Goal: Information Seeking & Learning: Check status

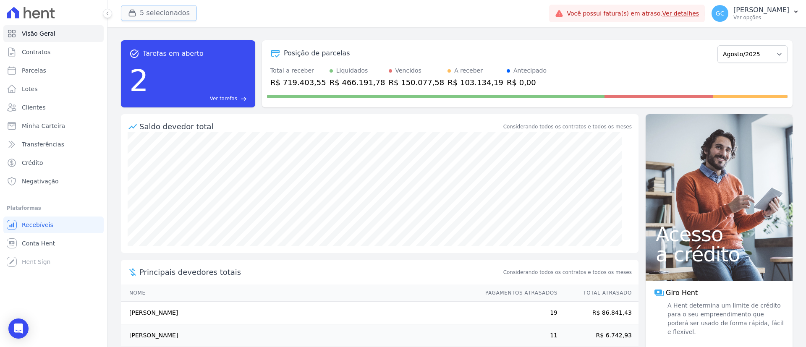
click at [154, 8] on button "5 selecionados" at bounding box center [159, 13] width 76 height 16
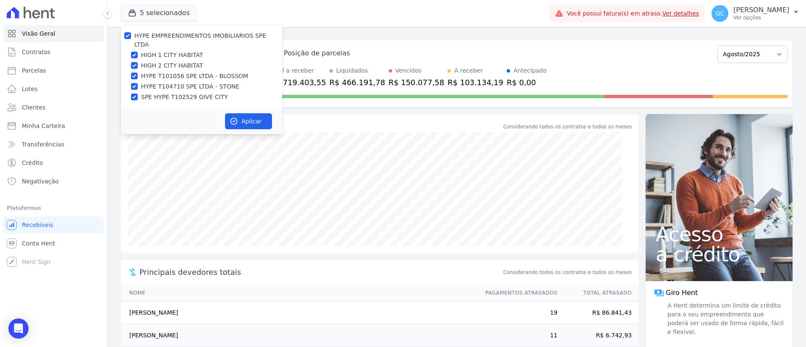
click at [596, 70] on div "Total a receber R$ 719.403,55 Liquidados R$ 466.191,78 Vencidos R$ 150.077,58 A…" at bounding box center [527, 77] width 521 height 22
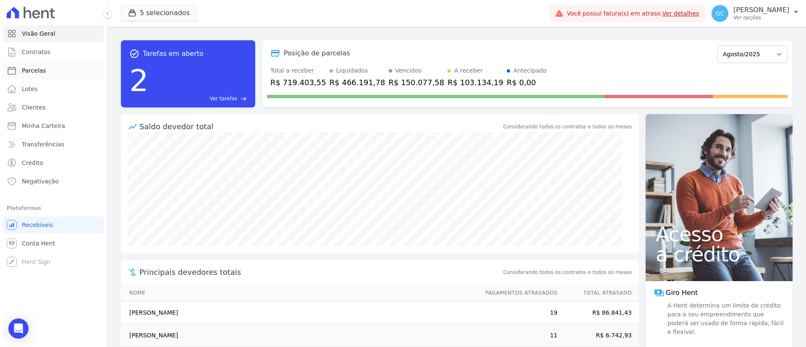
click at [33, 69] on span "Parcelas" at bounding box center [34, 70] width 24 height 8
select select
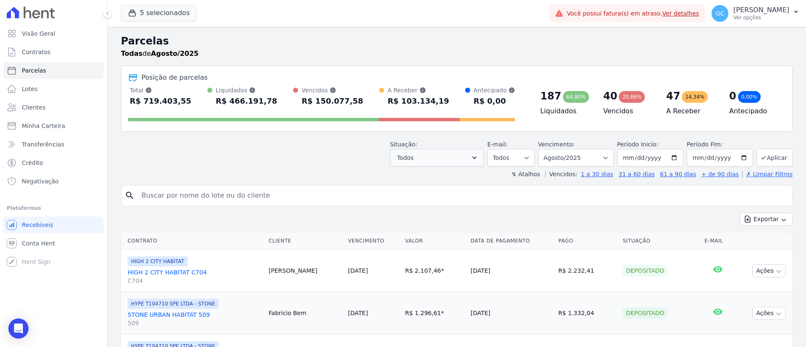
click at [446, 169] on header "Parcelas Todas de Agosto/2025 Posição de parcelas Total Soma das parcelas pagas…" at bounding box center [457, 106] width 672 height 145
click at [439, 158] on button "Todos" at bounding box center [437, 158] width 94 height 18
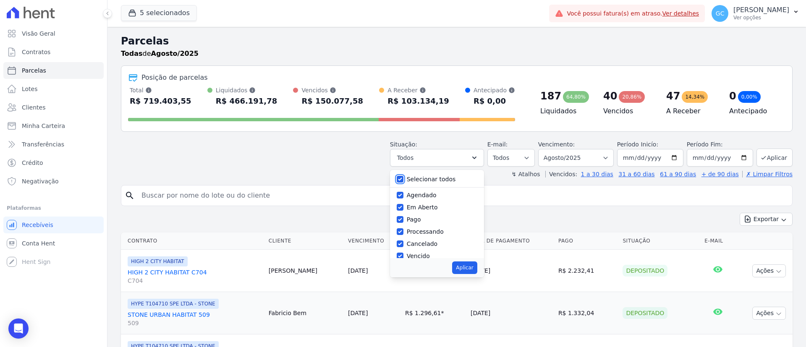
click at [403, 180] on input "Selecionar todos" at bounding box center [400, 179] width 7 height 7
checkbox input "false"
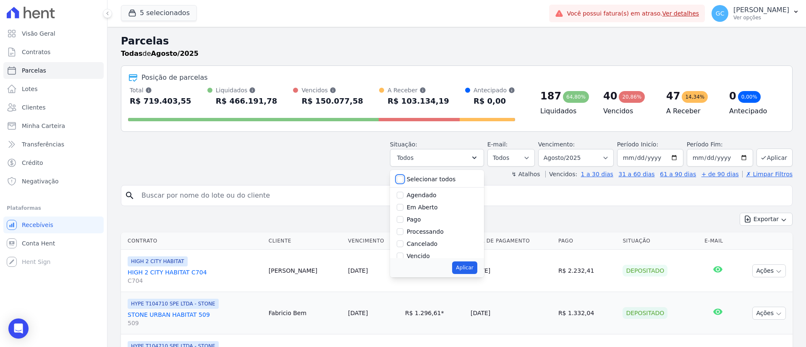
checkbox input "false"
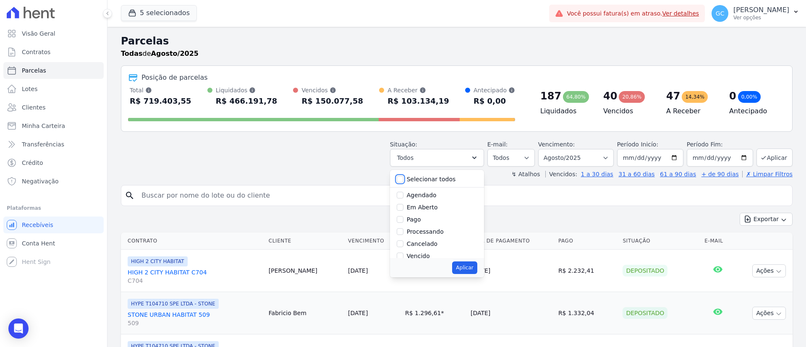
checkbox input "false"
click at [404, 221] on input "Pago" at bounding box center [400, 219] width 7 height 7
checkbox input "true"
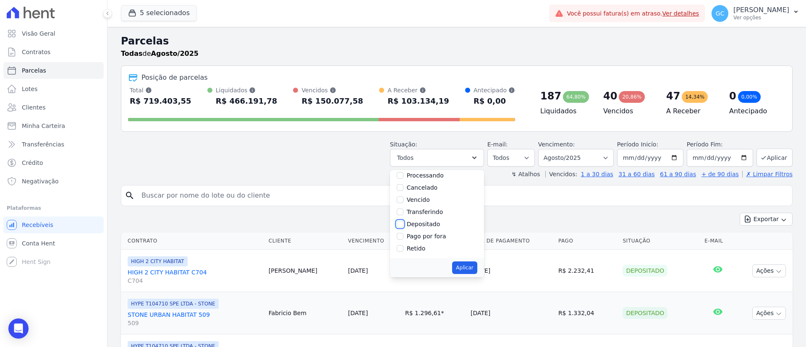
click at [404, 225] on input "Depositado" at bounding box center [400, 224] width 7 height 7
checkbox input "true"
click at [473, 267] on button "Aplicar" at bounding box center [464, 268] width 25 height 13
select select "paid"
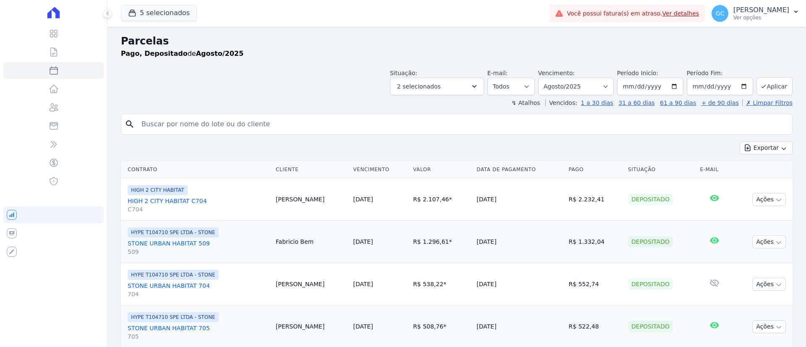
select select
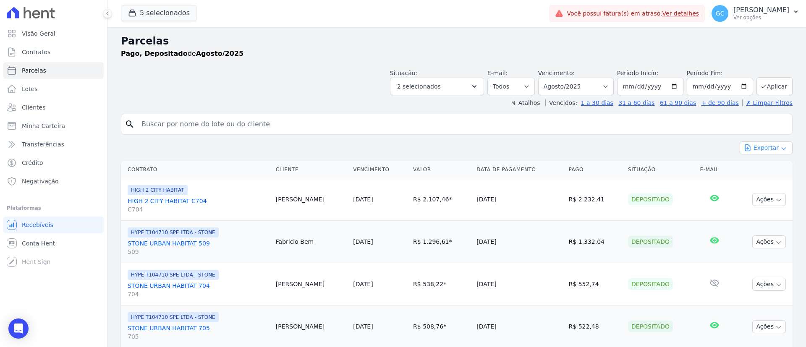
click at [763, 148] on button "Exportar" at bounding box center [766, 148] width 53 height 13
click at [779, 180] on link "Exportar CSV" at bounding box center [766, 183] width 46 height 10
click at [750, 14] on p "[PERSON_NAME]" at bounding box center [762, 10] width 56 height 8
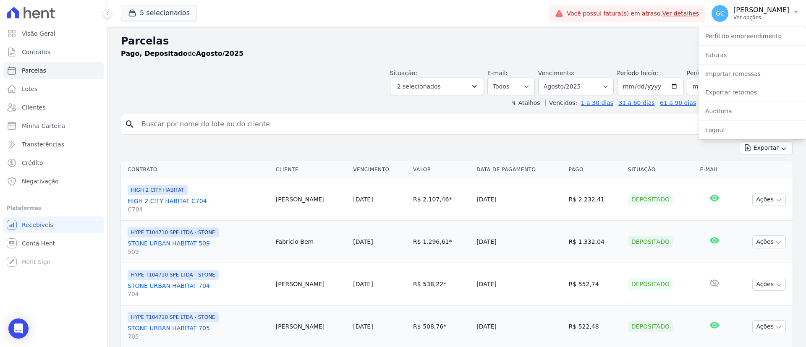
click at [793, 11] on button "GC [PERSON_NAME] Ver opções" at bounding box center [755, 14] width 101 height 24
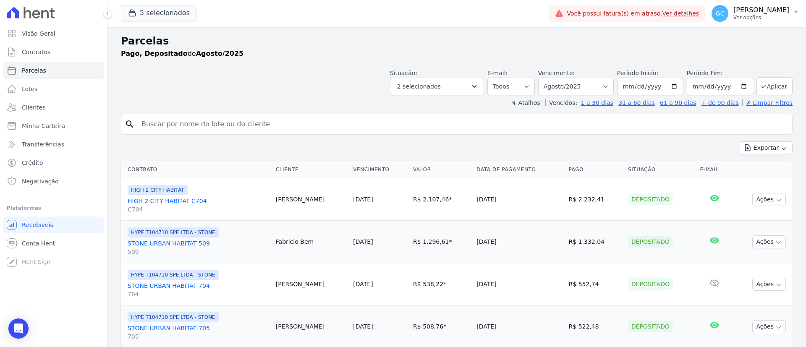
click at [793, 13] on button "GC [PERSON_NAME] Ver opções" at bounding box center [755, 14] width 101 height 24
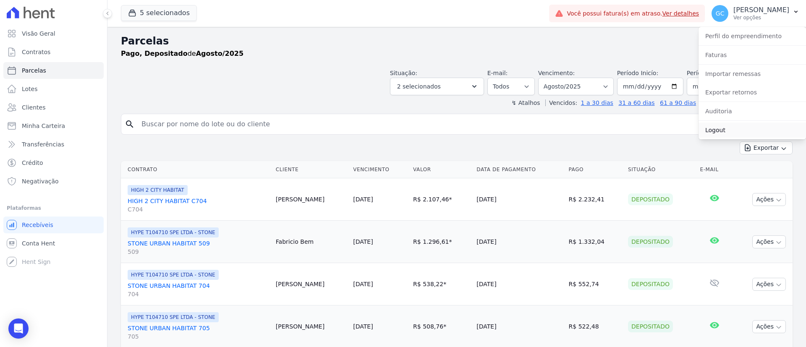
click at [730, 127] on link "Logout" at bounding box center [753, 130] width 108 height 15
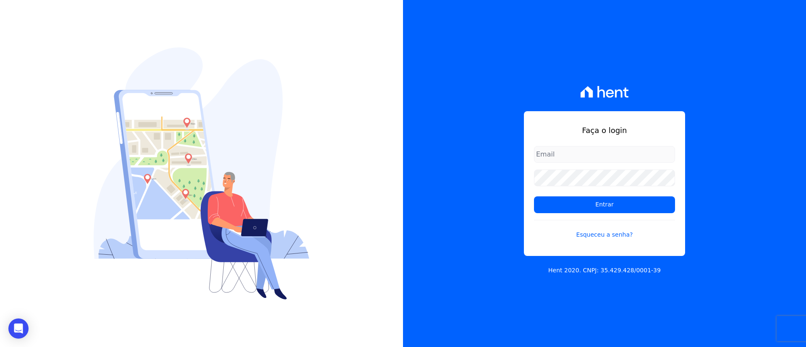
type input "[EMAIL_ADDRESS][DOMAIN_NAME]"
drag, startPoint x: 655, startPoint y: 150, endPoint x: 441, endPoint y: 143, distance: 213.9
click at [443, 143] on div "Faça o login [EMAIL_ADDRESS][DOMAIN_NAME] Entrar Esqueceu a senha? Hent 2020. C…" at bounding box center [604, 173] width 403 height 347
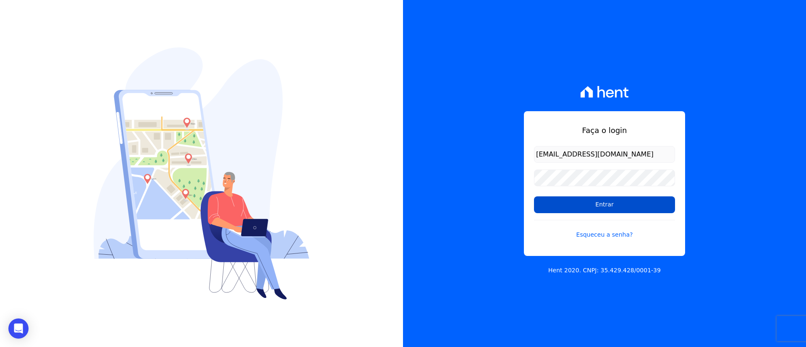
click at [645, 205] on input "Entrar" at bounding box center [604, 205] width 141 height 17
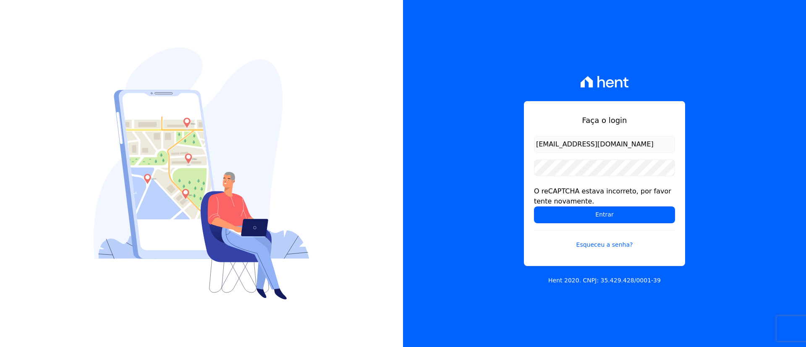
click at [763, 82] on div "Faça o login [EMAIL_ADDRESS][DOMAIN_NAME] O reCAPTCHA estava incorreto, por fav…" at bounding box center [604, 173] width 403 height 347
click at [618, 214] on input "Entrar" at bounding box center [604, 215] width 141 height 17
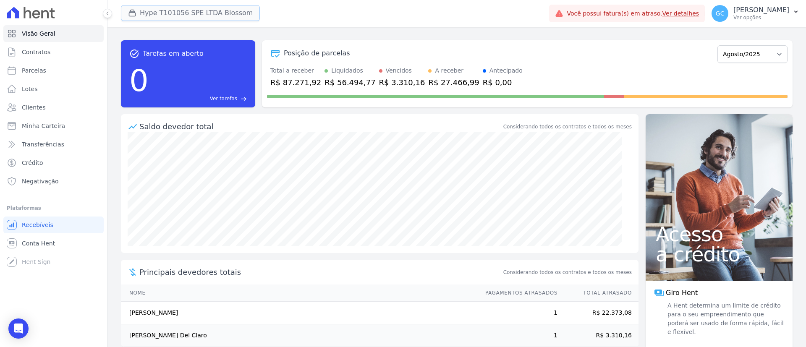
click at [164, 13] on button "Hype T101056 SPE LTDA Blossom" at bounding box center [190, 13] width 139 height 16
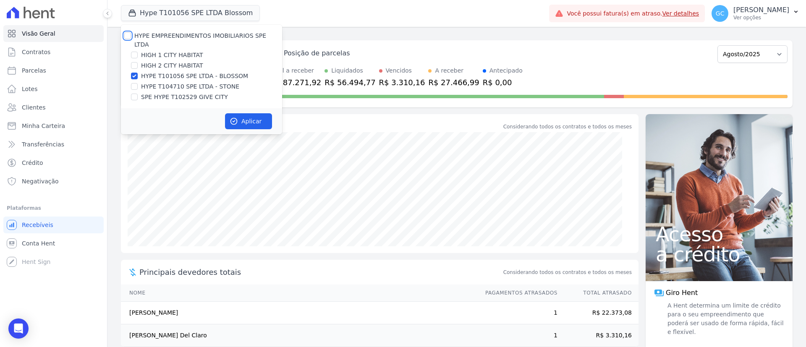
click at [128, 37] on input "HYPE EMPREENDIMENTOS IMOBILIARIOS SPE LTDA" at bounding box center [127, 35] width 7 height 7
checkbox input "true"
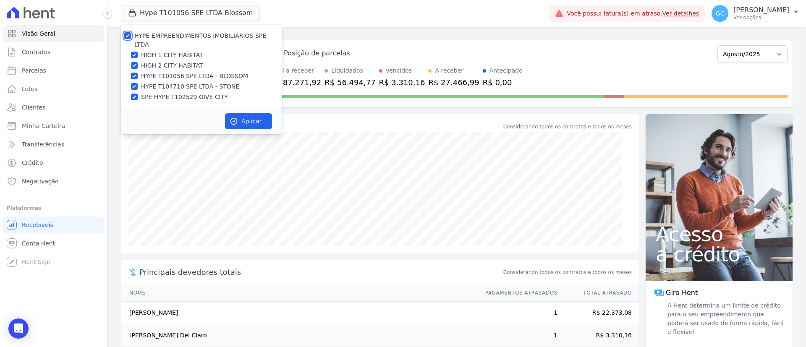
checkbox input "true"
click at [258, 114] on button "Aplicar" at bounding box center [248, 121] width 47 height 16
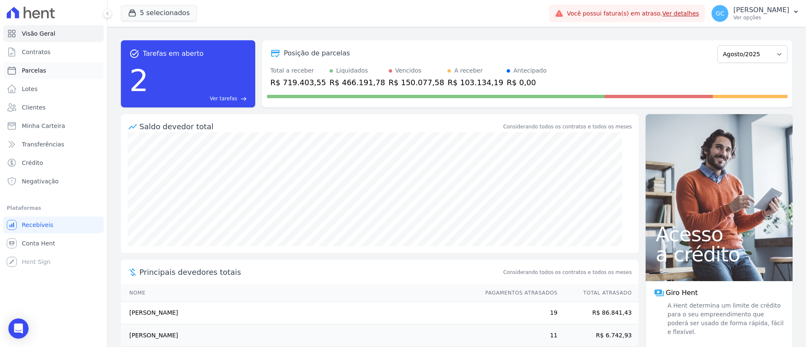
click at [33, 68] on span "Parcelas" at bounding box center [34, 70] width 24 height 8
select select
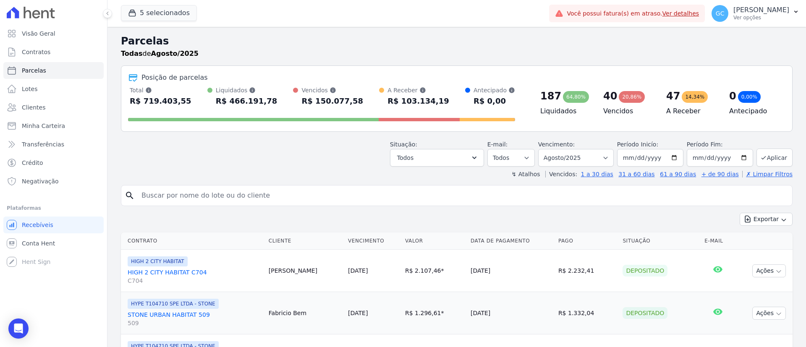
click at [494, 194] on input "search" at bounding box center [463, 195] width 653 height 17
paste input "Amanda Toledo Cortiano"
type input "Amanda Toledo Cortiano"
select select
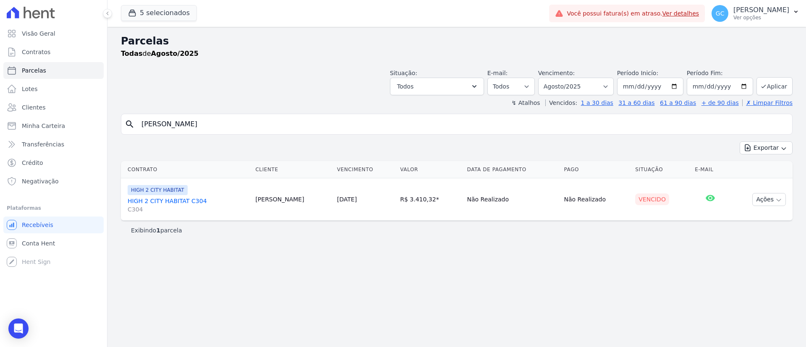
click at [173, 200] on link "HIGH 2 CITY HABITAT C304 C304" at bounding box center [188, 205] width 121 height 17
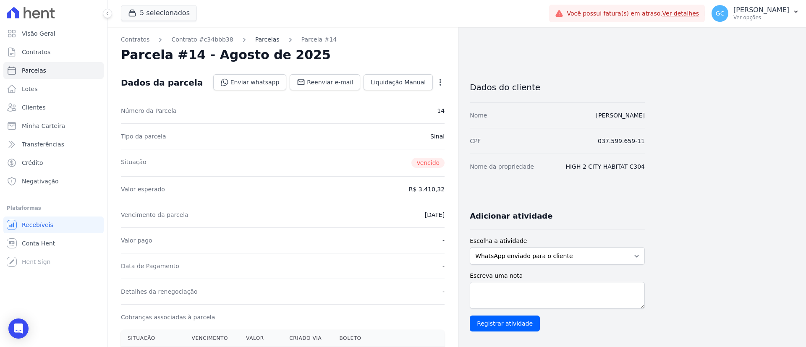
click at [255, 42] on link "Parcelas" at bounding box center [267, 39] width 24 height 9
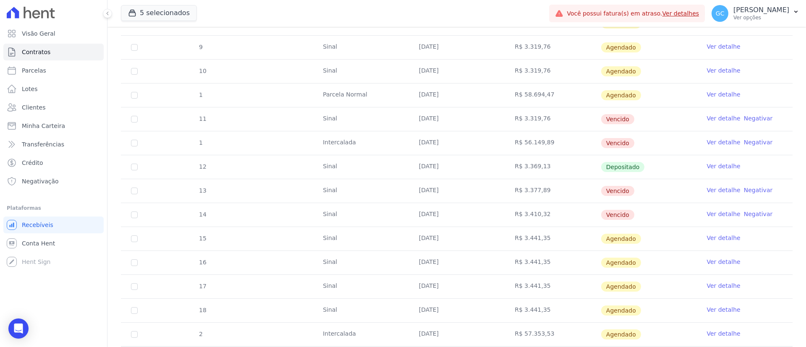
scroll to position [189, 0]
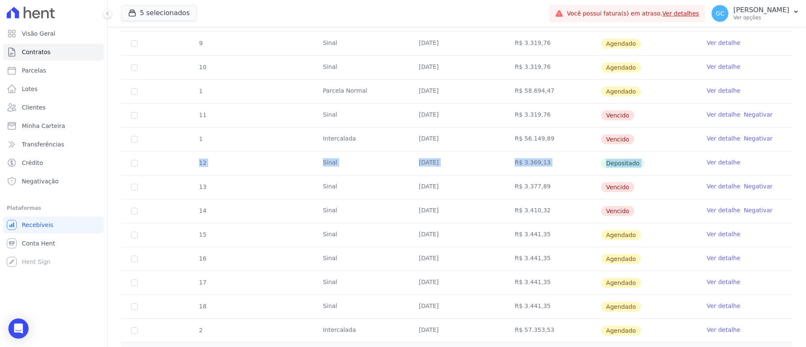
drag, startPoint x: 170, startPoint y: 163, endPoint x: 692, endPoint y: 168, distance: 522.5
click at [692, 168] on tr "12 Sinal 05/06/2025 R$ 3.369,13 Depositado Ver detalhe" at bounding box center [457, 163] width 672 height 24
